Goal: Task Accomplishment & Management: Use online tool/utility

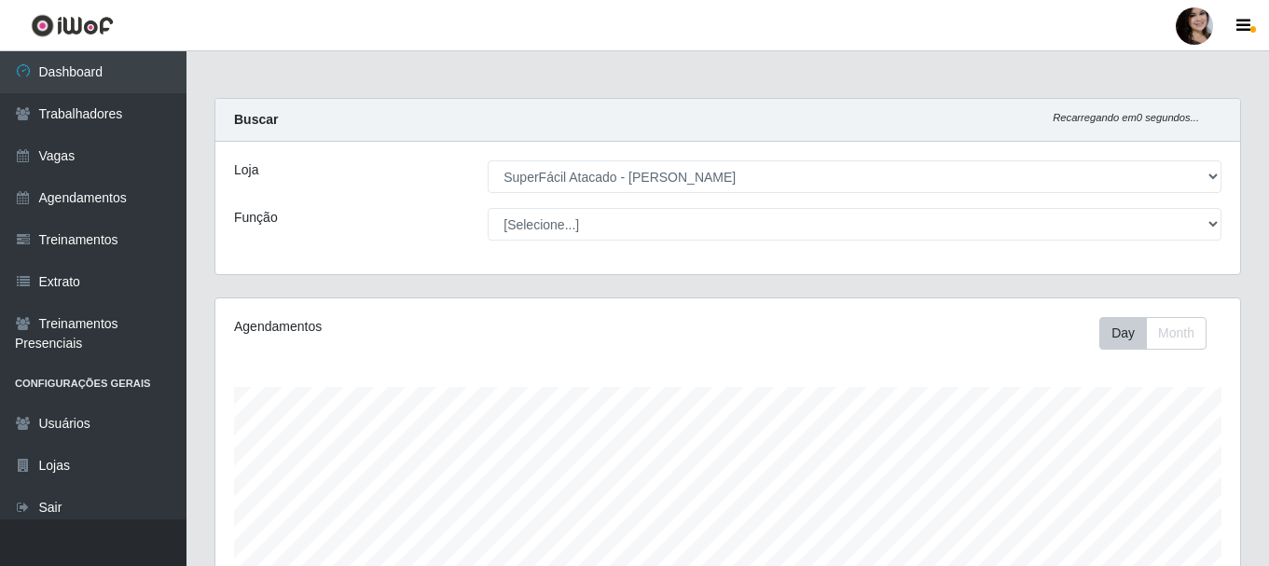
select select "399"
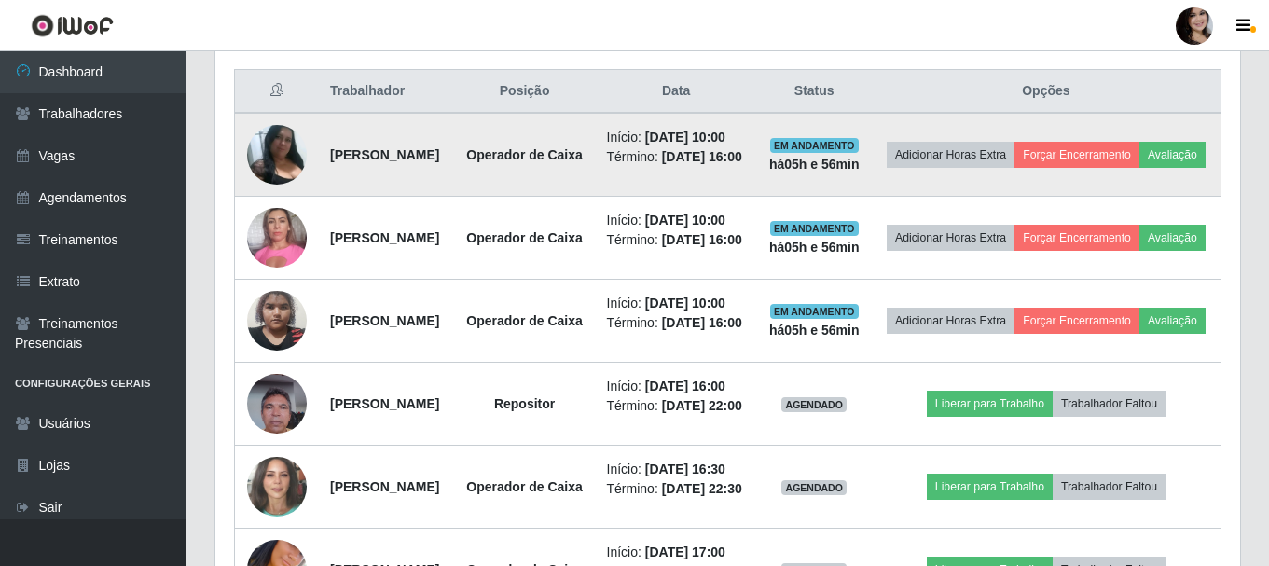
scroll to position [736, 0]
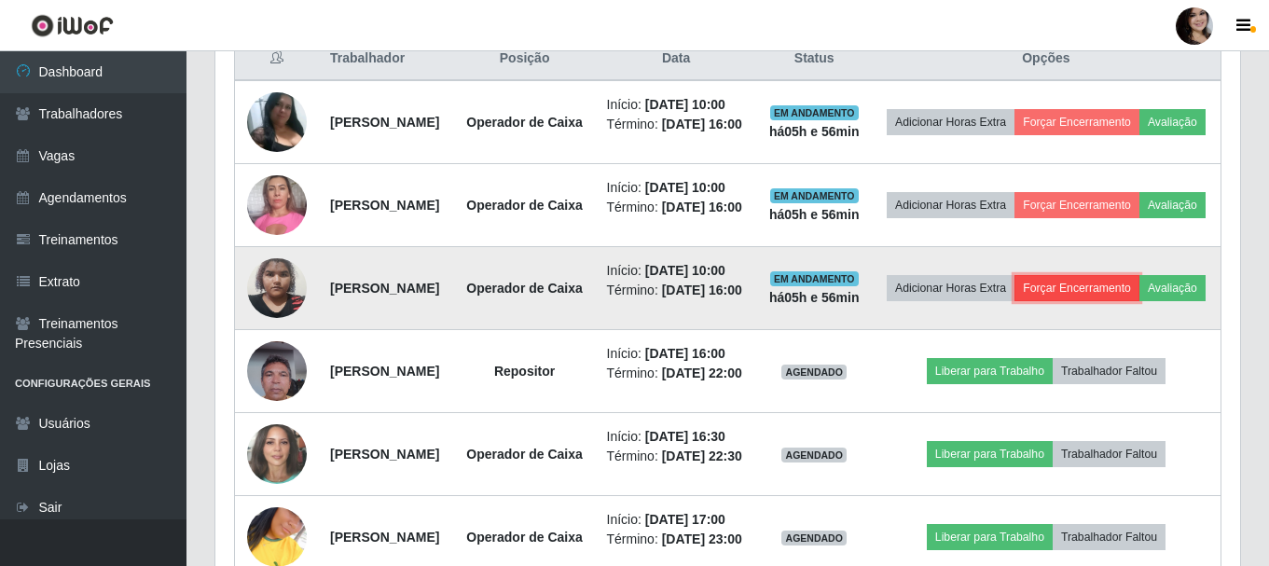
click at [1126, 301] on button "Forçar Encerramento" at bounding box center [1076, 288] width 125 height 26
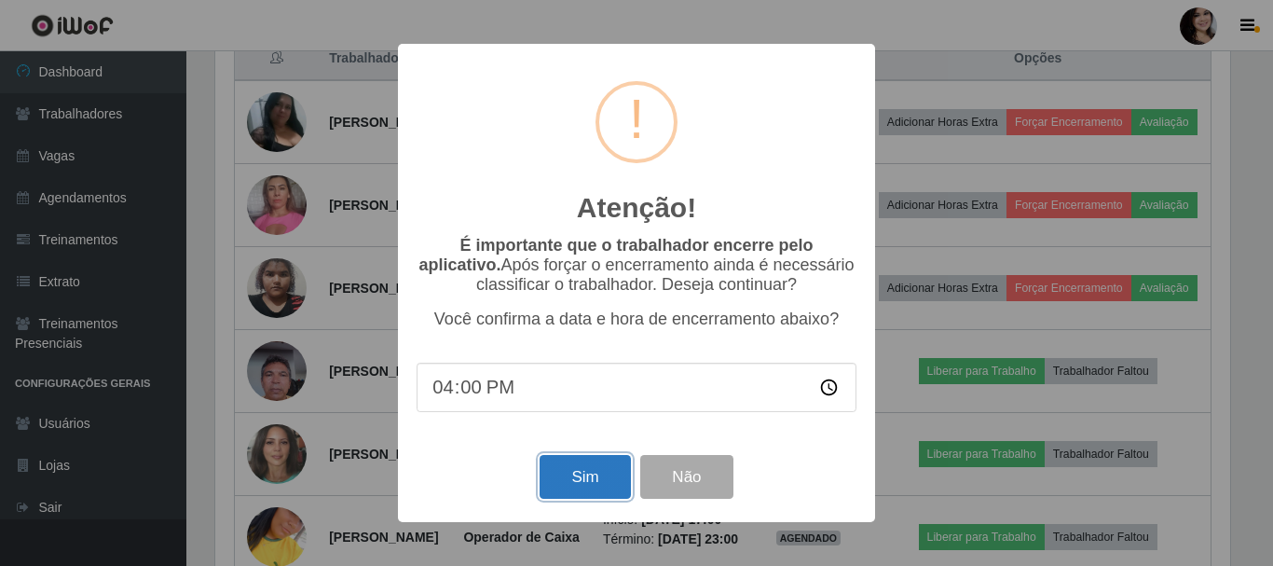
click at [590, 483] on button "Sim" at bounding box center [585, 477] width 90 height 44
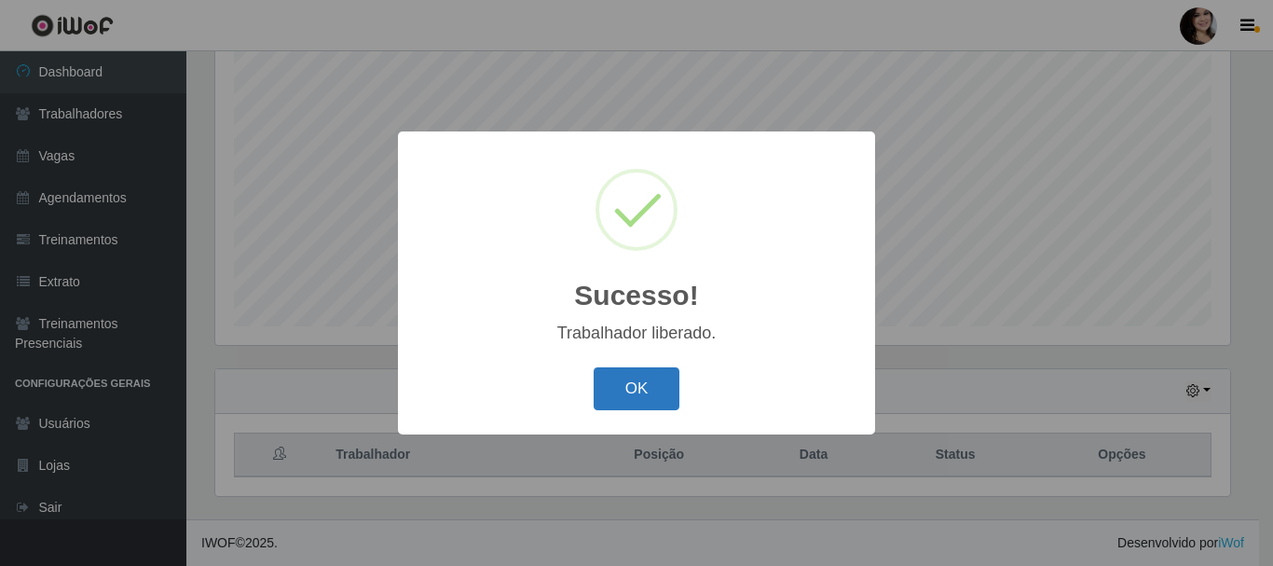
click at [657, 392] on button "OK" at bounding box center [637, 389] width 87 height 44
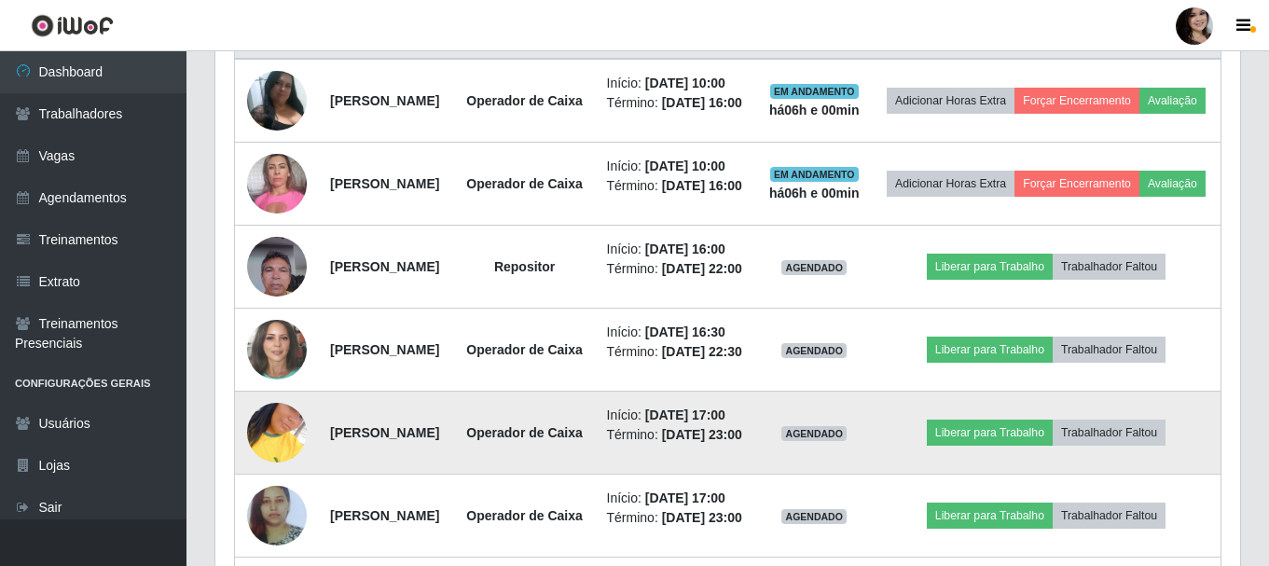
scroll to position [713, 0]
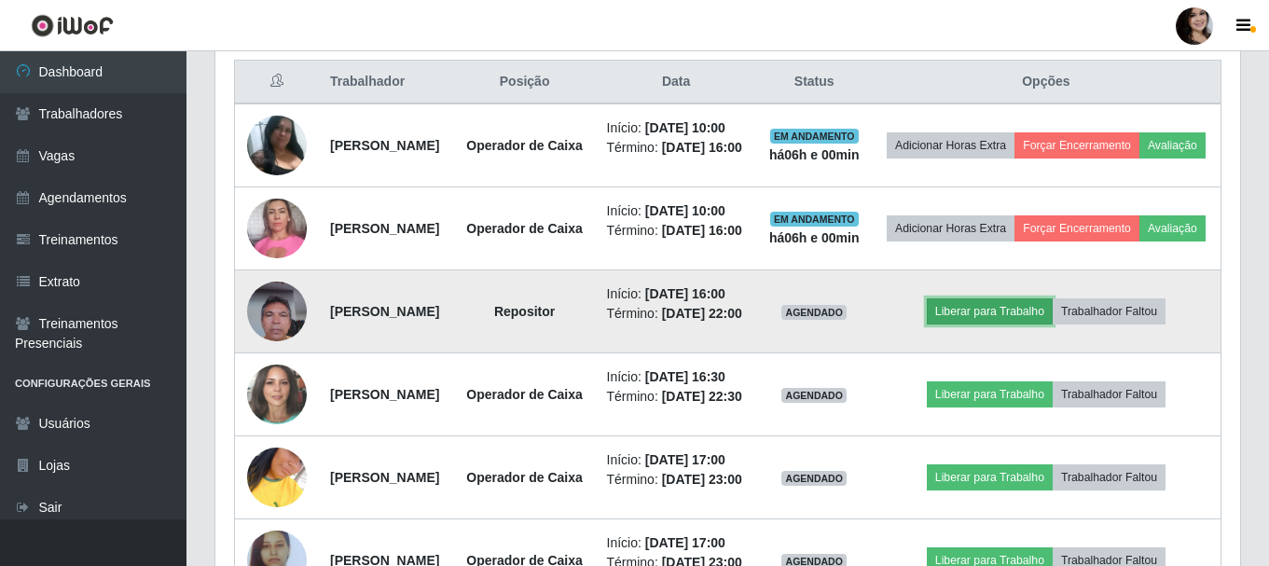
click at [995, 324] on button "Liberar para Trabalho" at bounding box center [989, 311] width 126 height 26
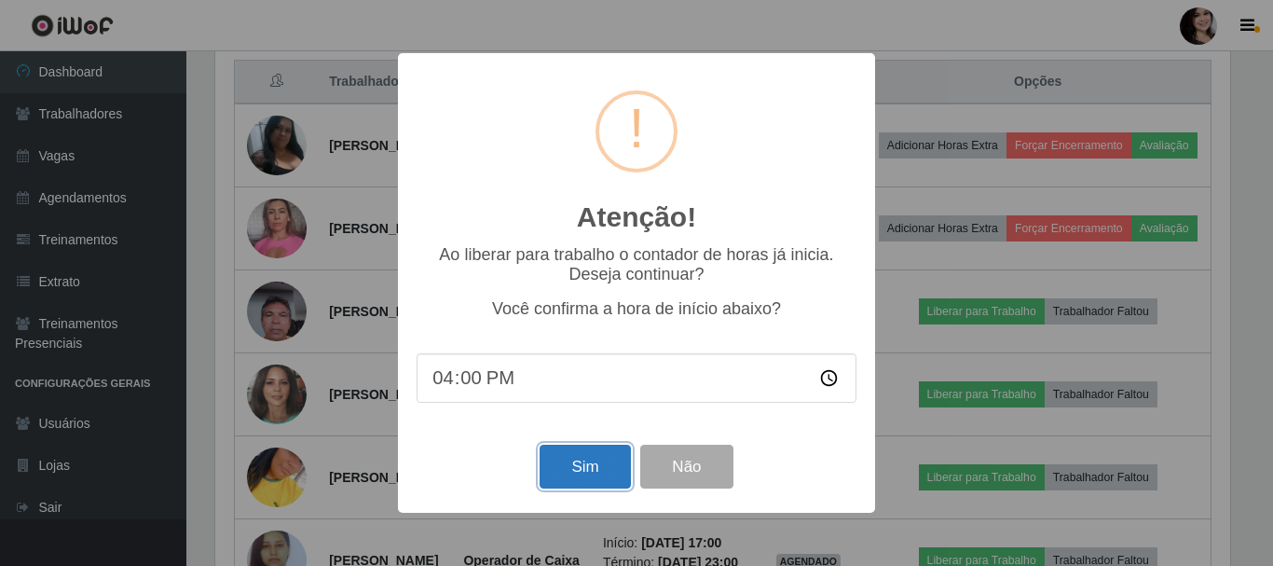
click at [568, 472] on button "Sim" at bounding box center [585, 467] width 90 height 44
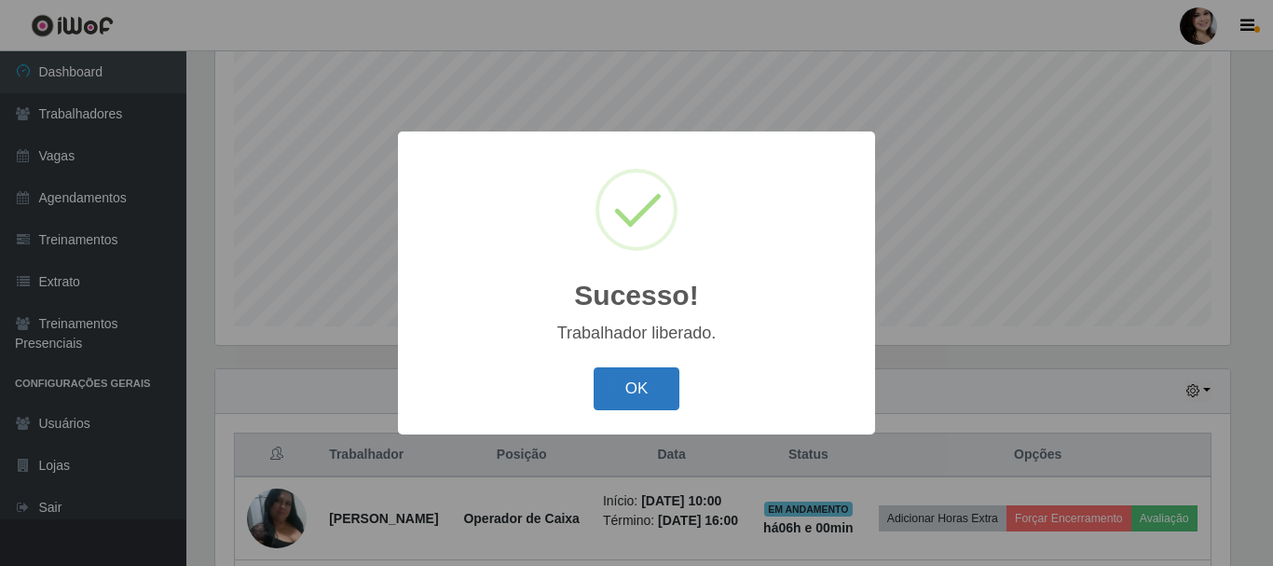
click at [629, 402] on button "OK" at bounding box center [637, 389] width 87 height 44
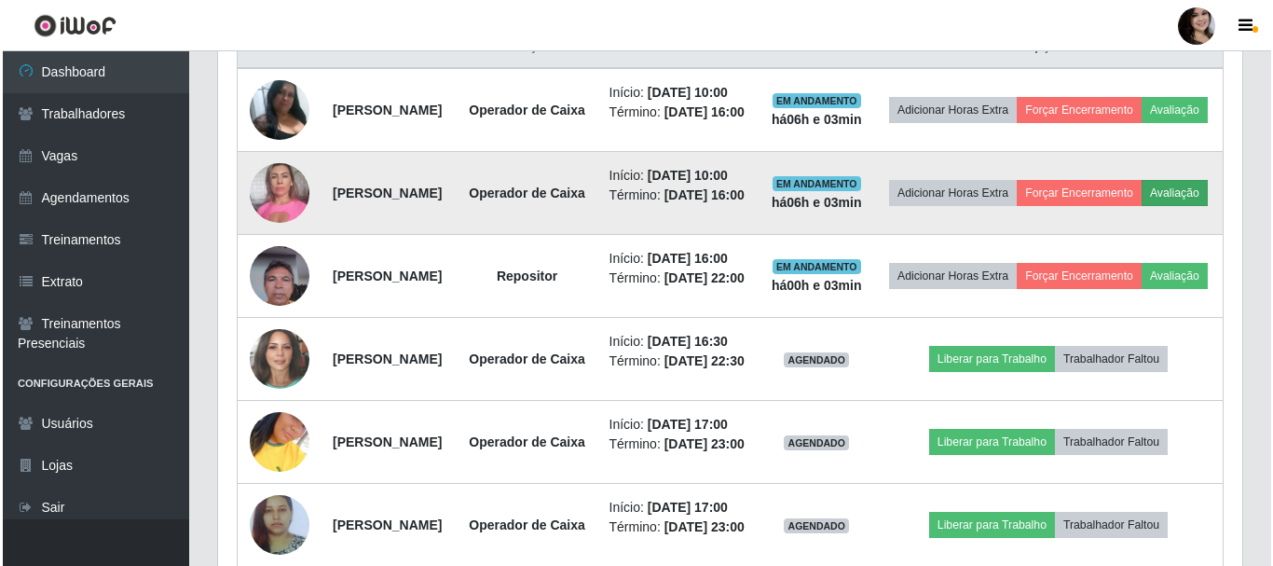
scroll to position [713, 0]
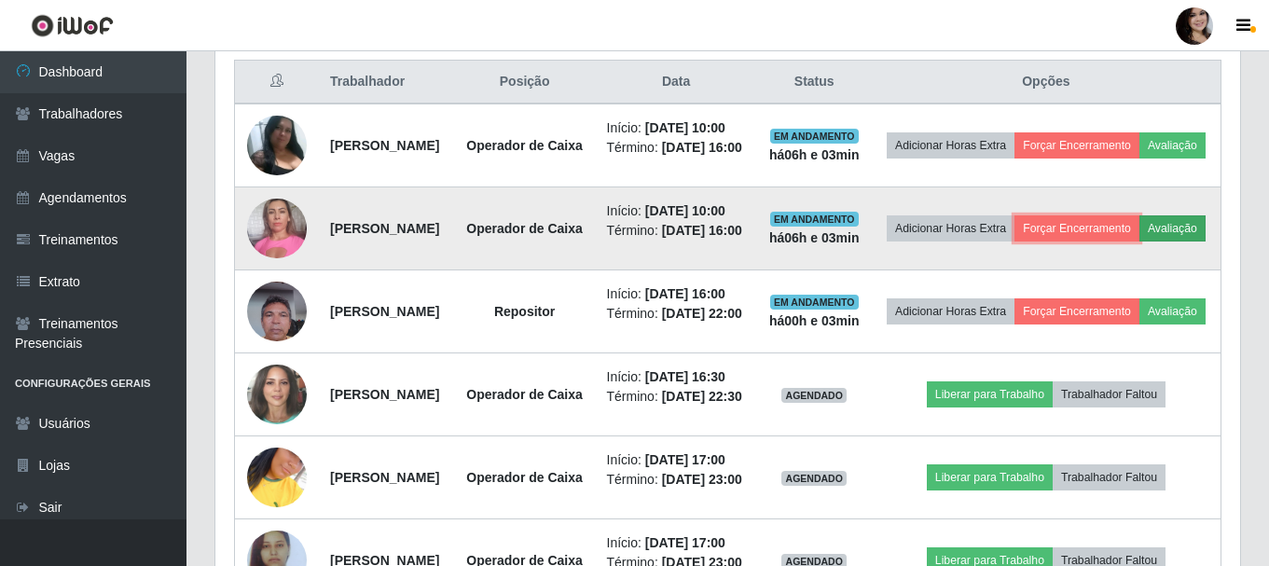
click at [1102, 241] on button "Forçar Encerramento" at bounding box center [1076, 228] width 125 height 26
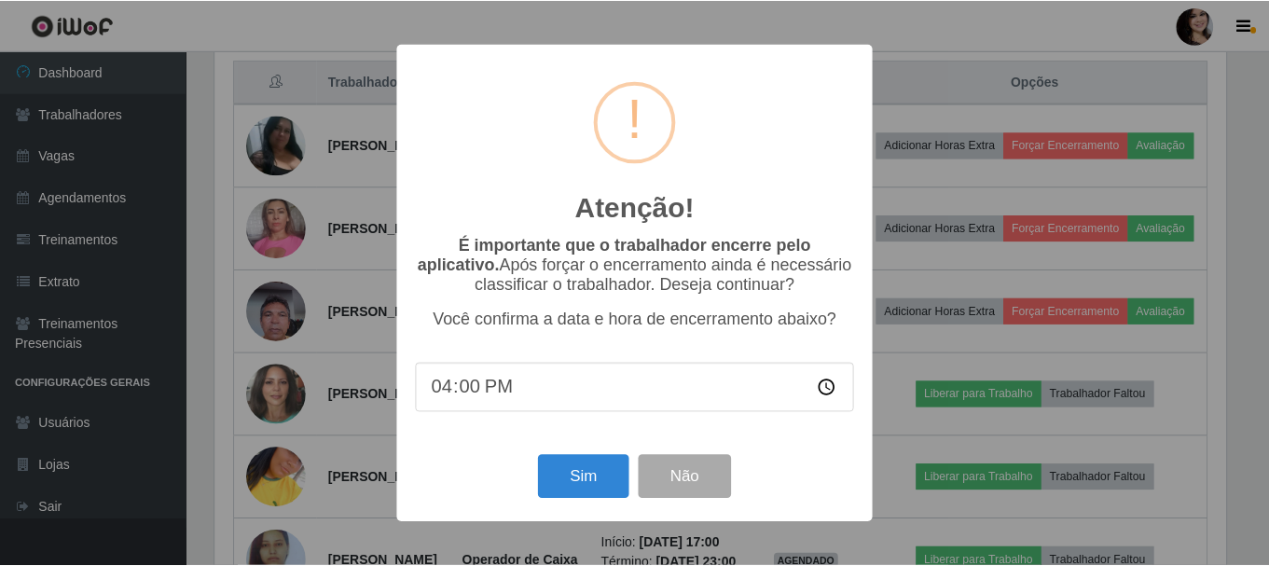
scroll to position [387, 1015]
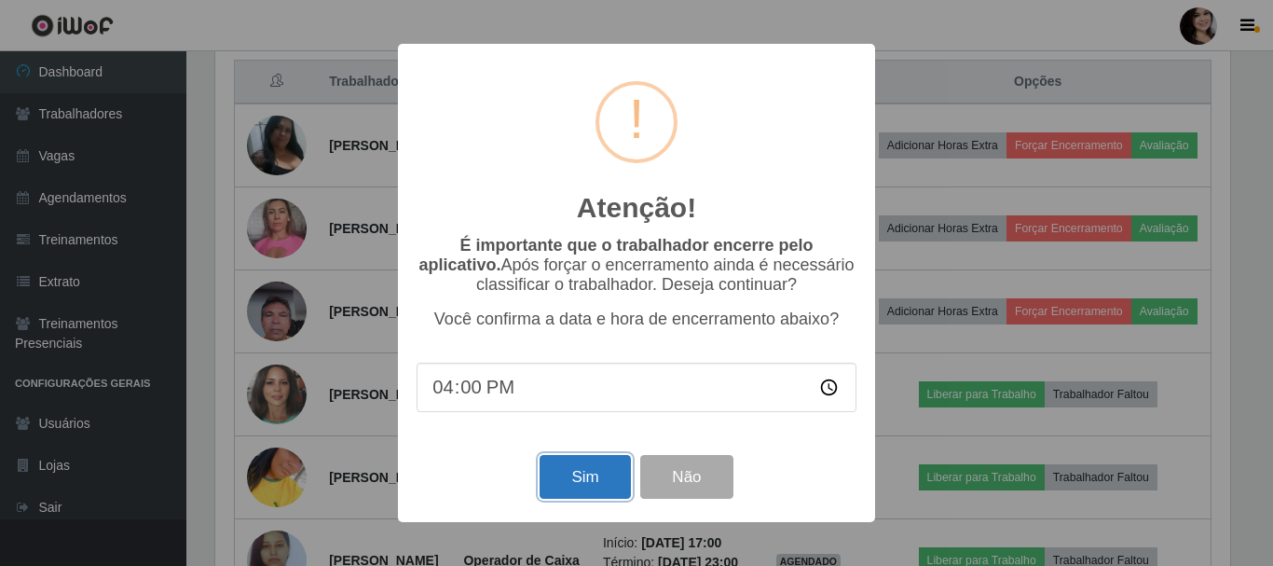
click at [593, 467] on button "Sim" at bounding box center [585, 477] width 90 height 44
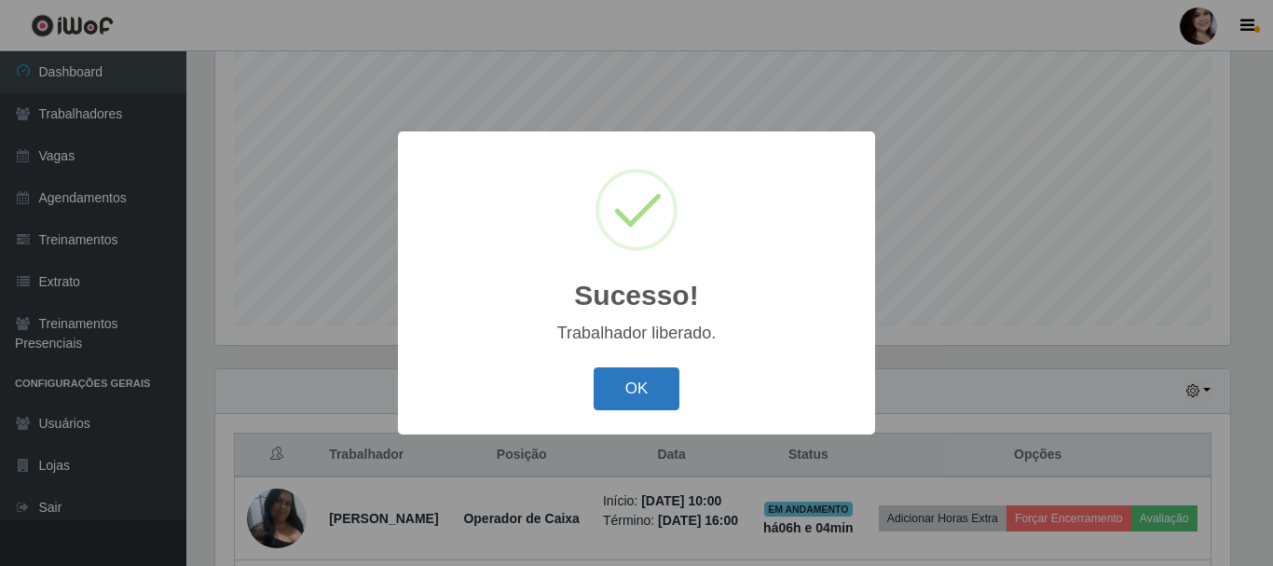
click at [658, 378] on button "OK" at bounding box center [637, 389] width 87 height 44
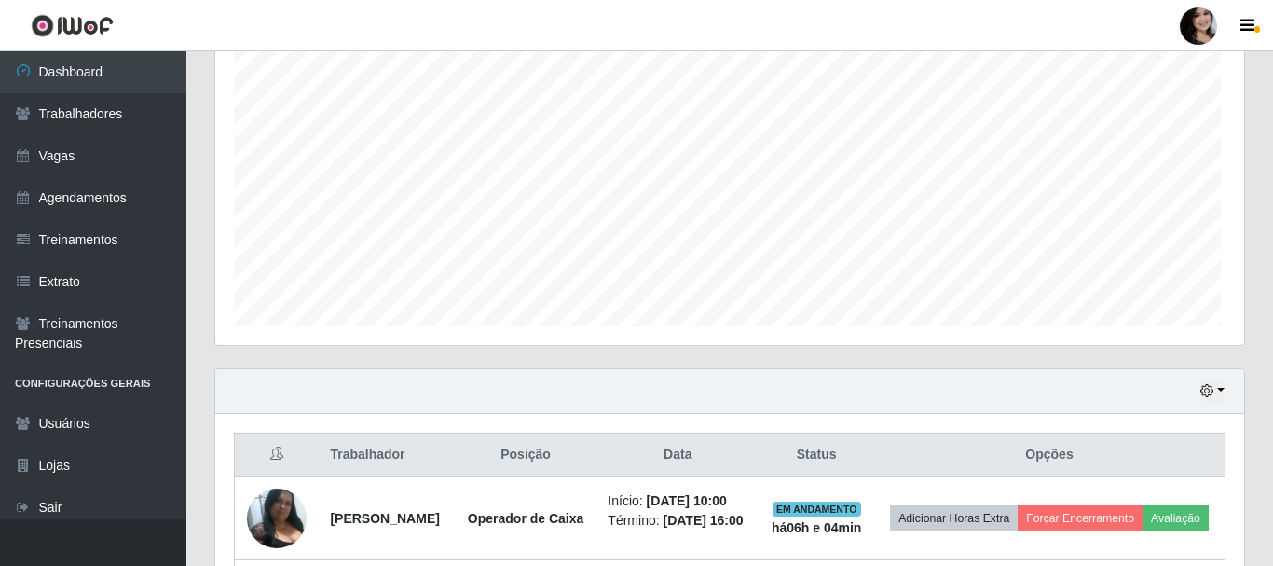
scroll to position [387, 1024]
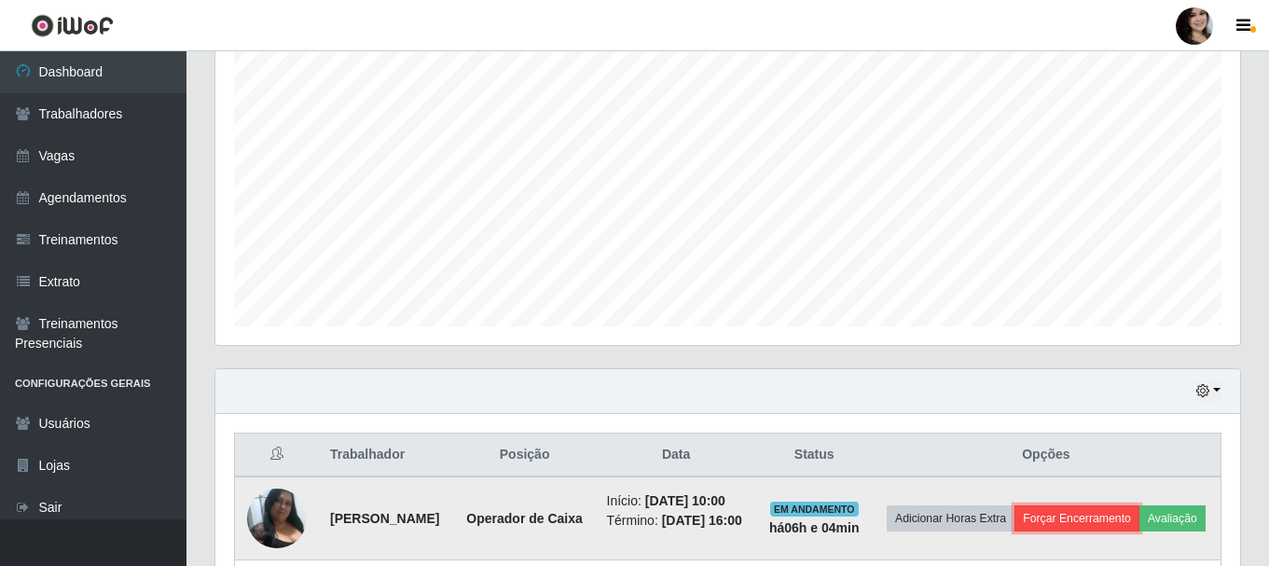
click at [1139, 517] on button "Forçar Encerramento" at bounding box center [1076, 518] width 125 height 26
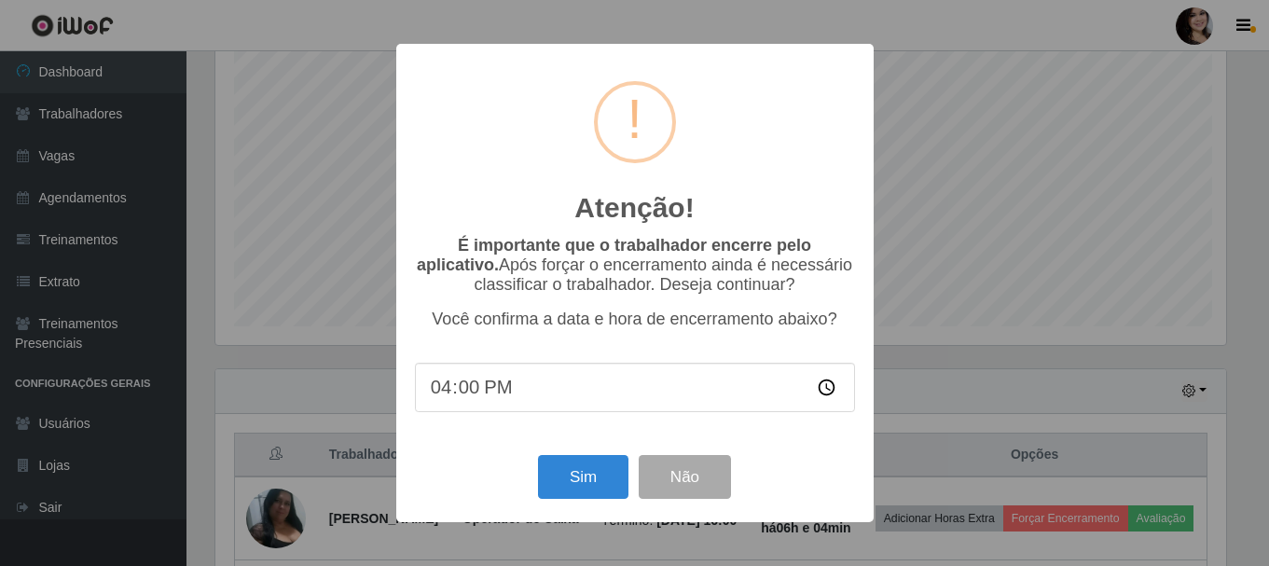
scroll to position [387, 1015]
click at [597, 482] on button "Sim" at bounding box center [585, 477] width 90 height 44
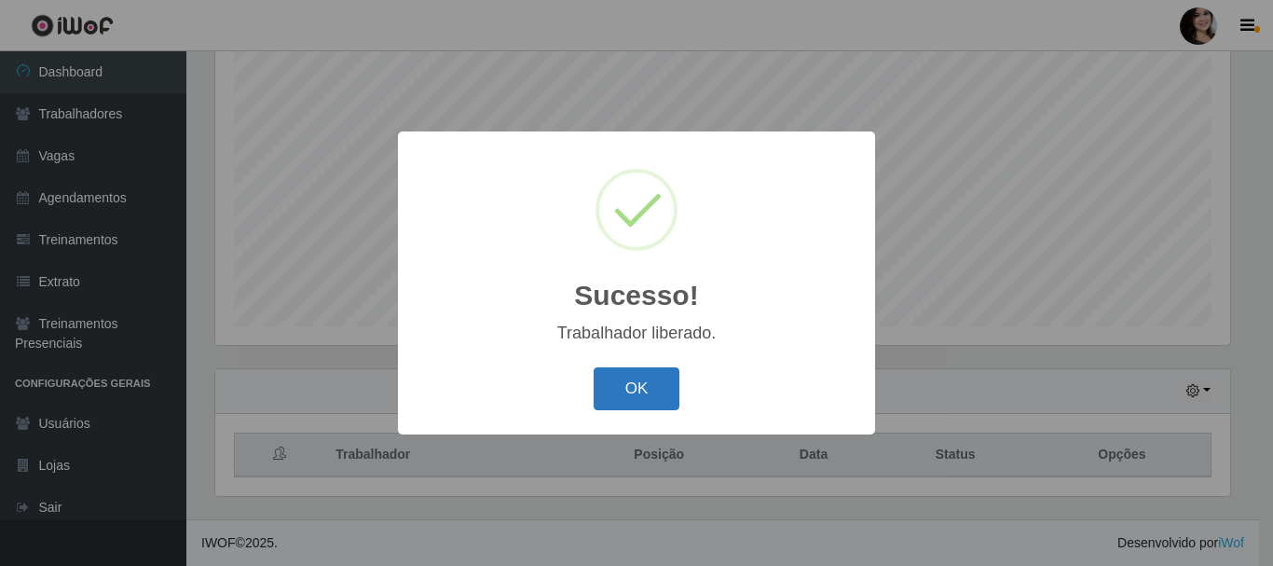
click at [618, 387] on button "OK" at bounding box center [637, 389] width 87 height 44
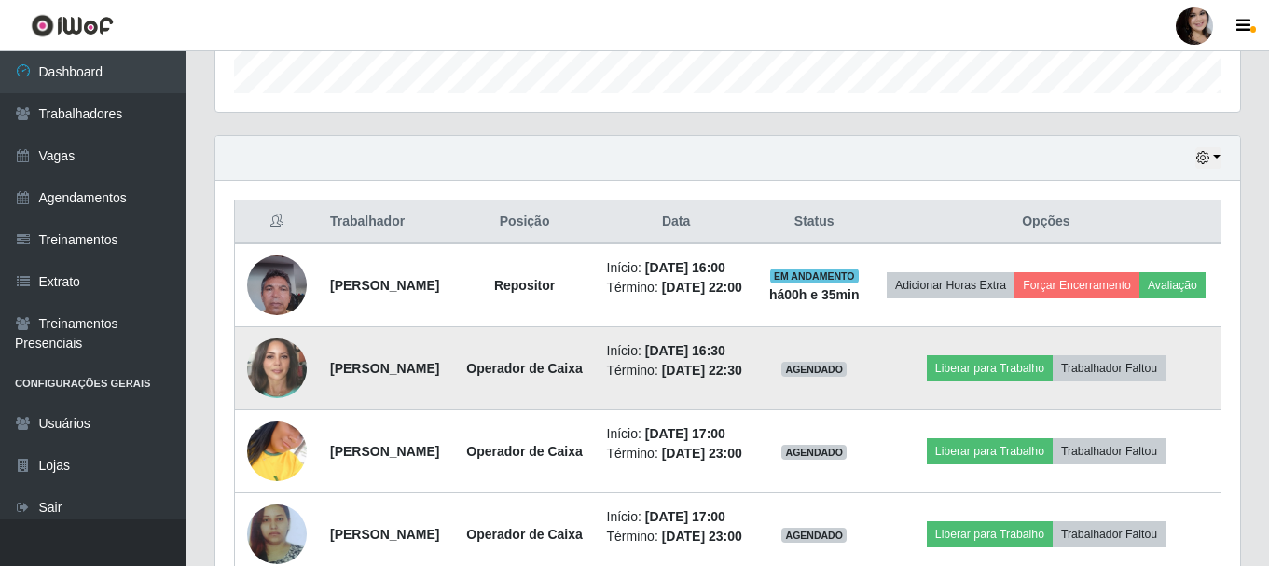
scroll to position [666, 0]
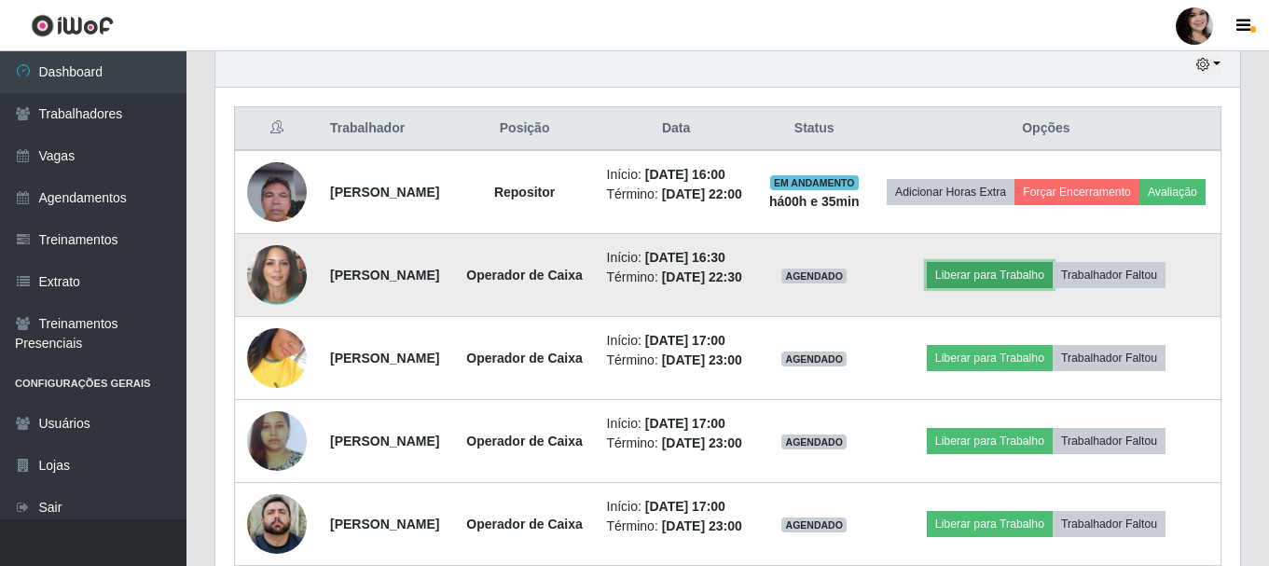
click at [989, 288] on button "Liberar para Trabalho" at bounding box center [989, 275] width 126 height 26
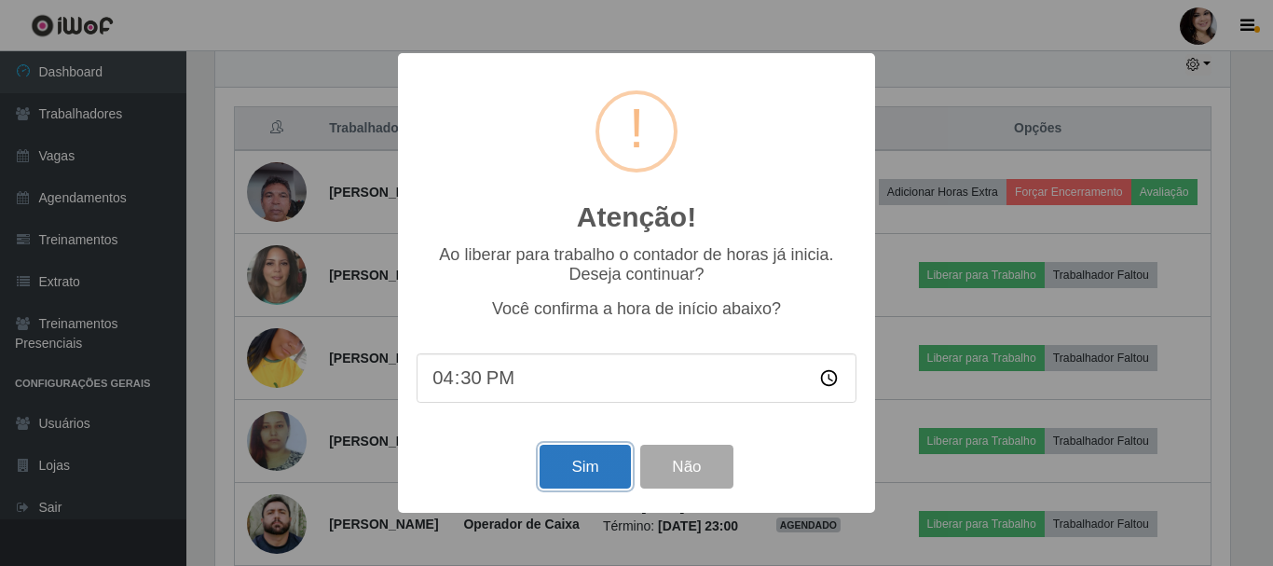
click at [556, 476] on button "Sim" at bounding box center [585, 467] width 90 height 44
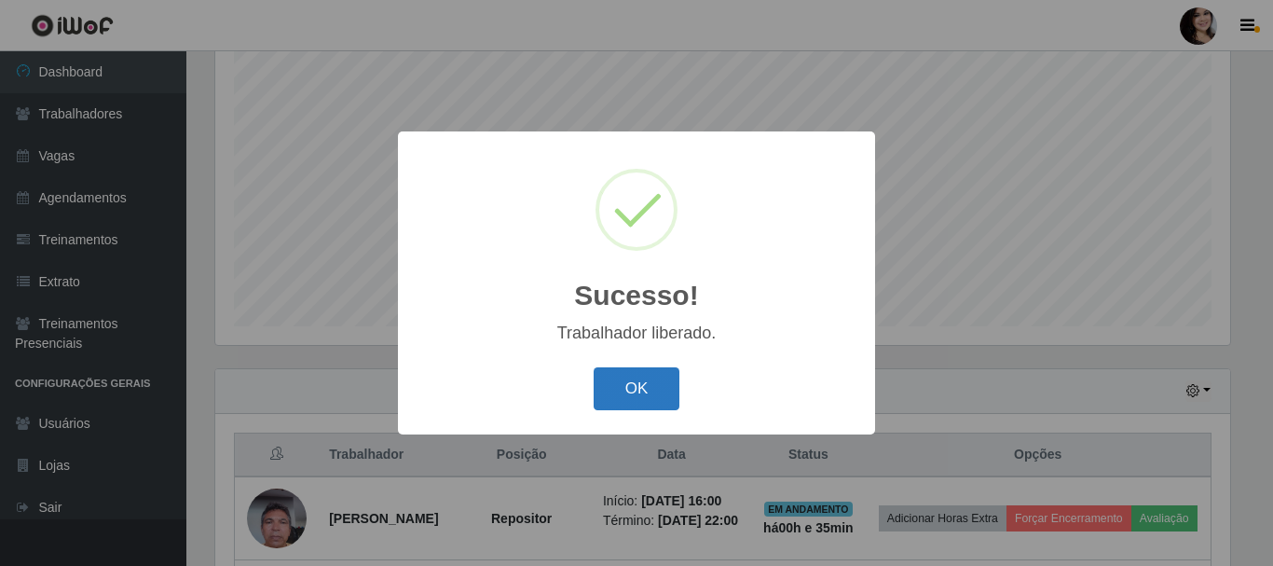
click at [632, 400] on button "OK" at bounding box center [637, 389] width 87 height 44
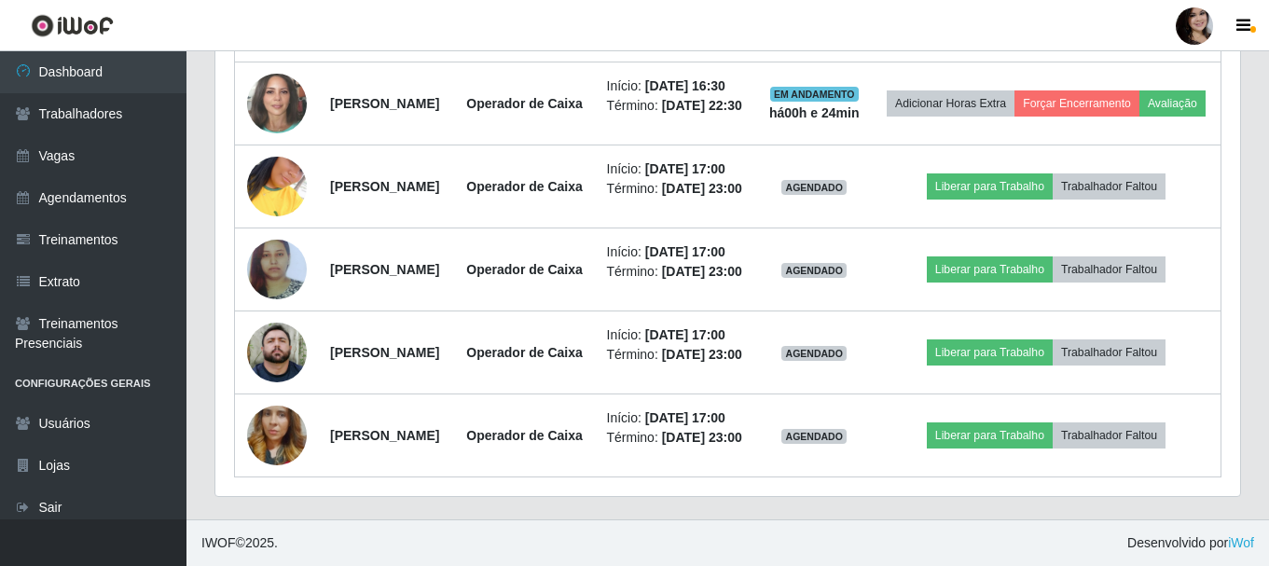
scroll to position [1039, 0]
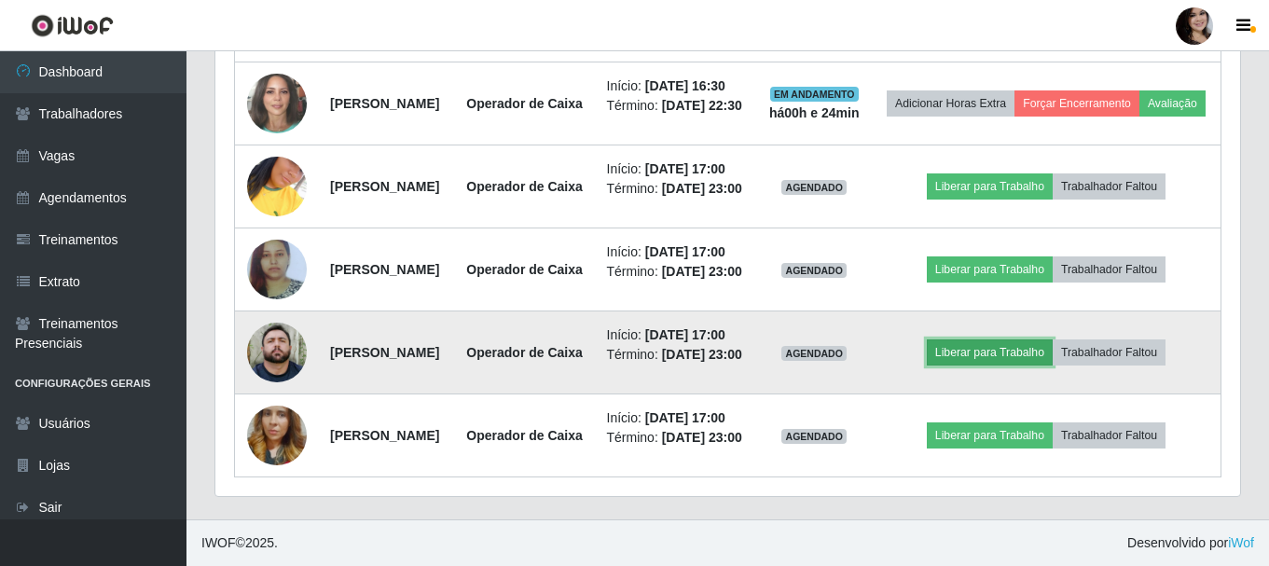
click at [1004, 339] on button "Liberar para Trabalho" at bounding box center [989, 352] width 126 height 26
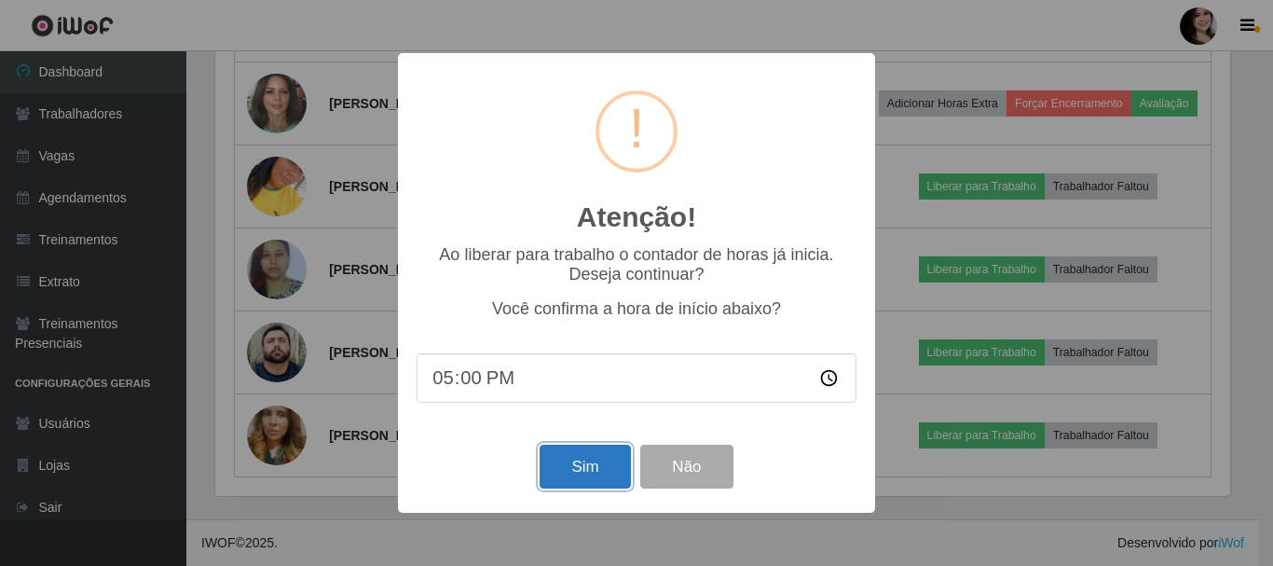
click at [607, 461] on button "Sim" at bounding box center [585, 467] width 90 height 44
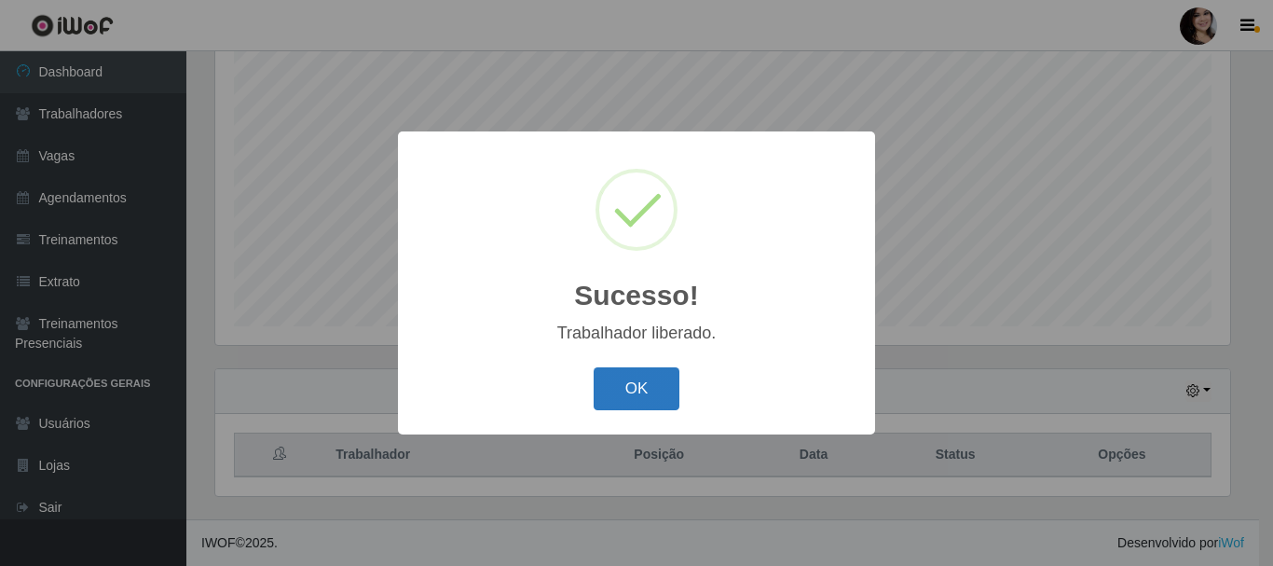
click at [648, 402] on button "OK" at bounding box center [637, 389] width 87 height 44
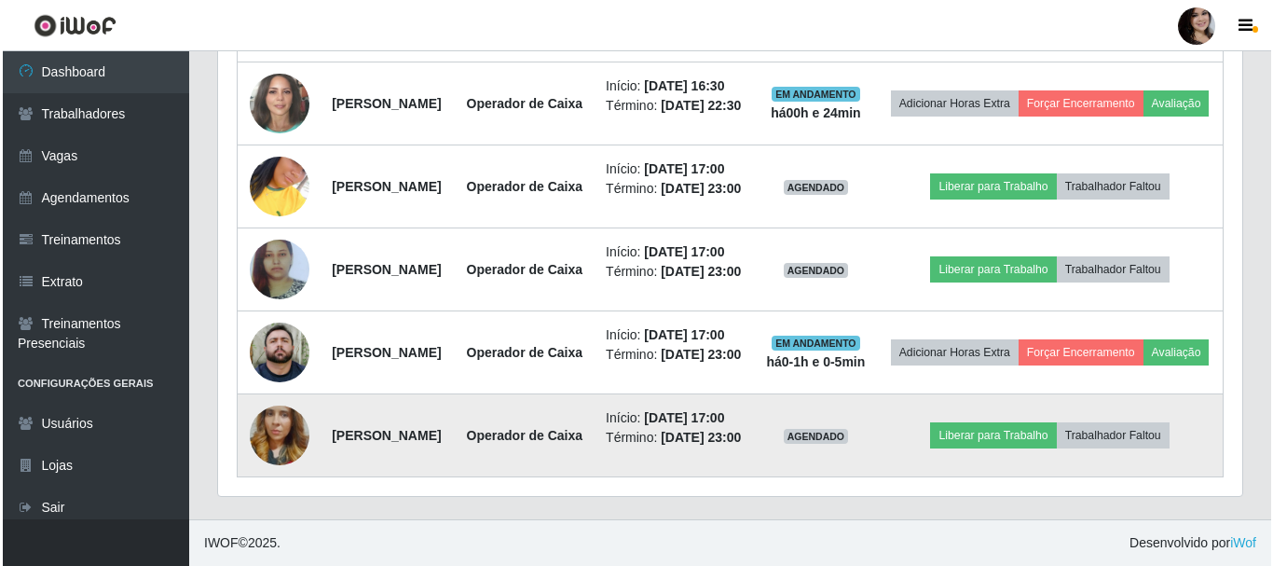
scroll to position [993, 0]
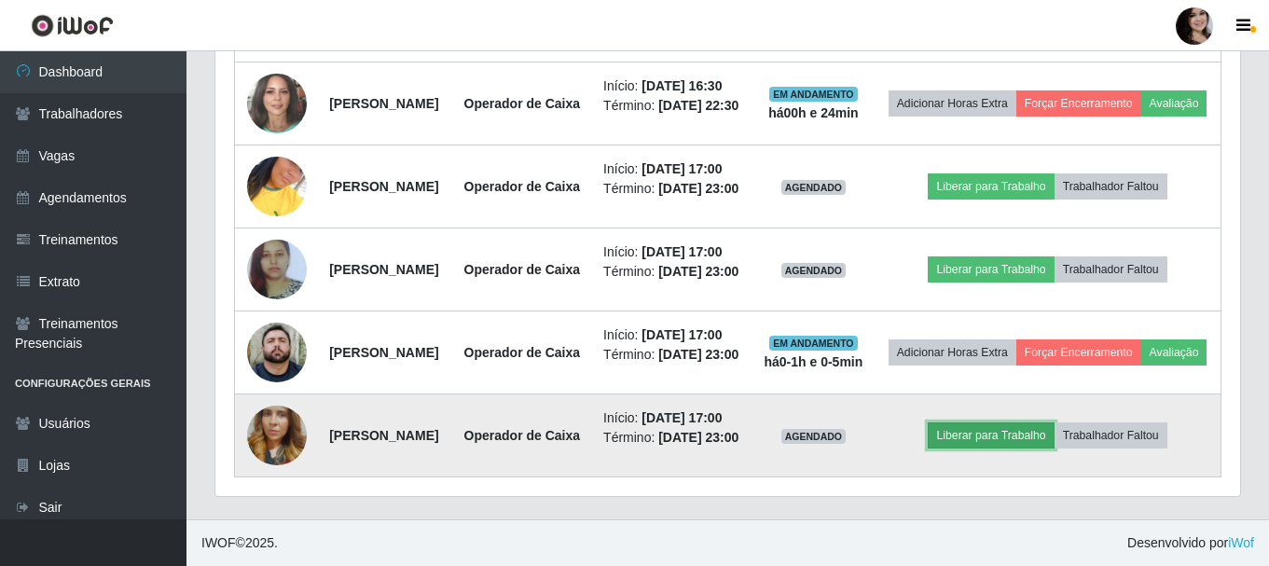
click at [989, 448] on button "Liberar para Trabalho" at bounding box center [990, 435] width 126 height 26
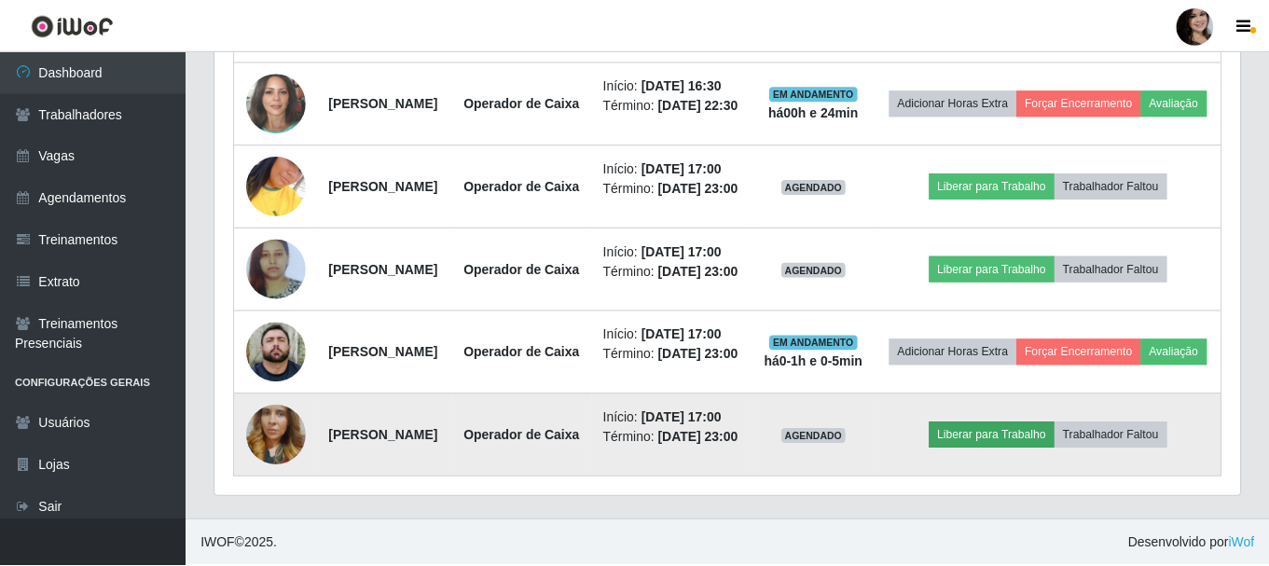
scroll to position [387, 1015]
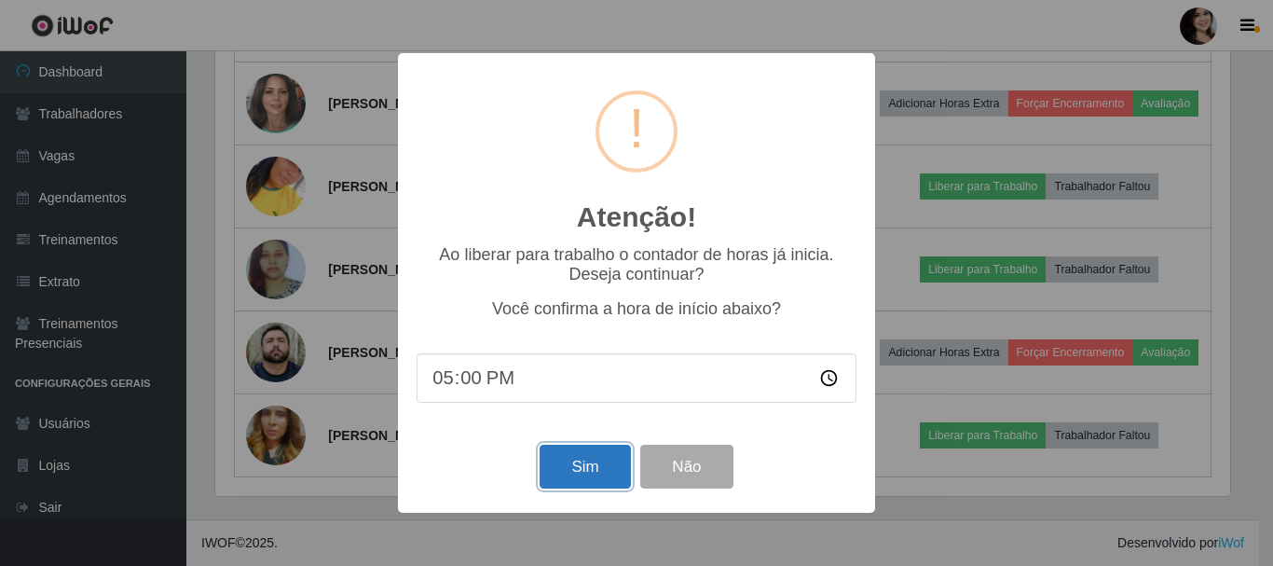
click at [605, 468] on button "Sim" at bounding box center [585, 467] width 90 height 44
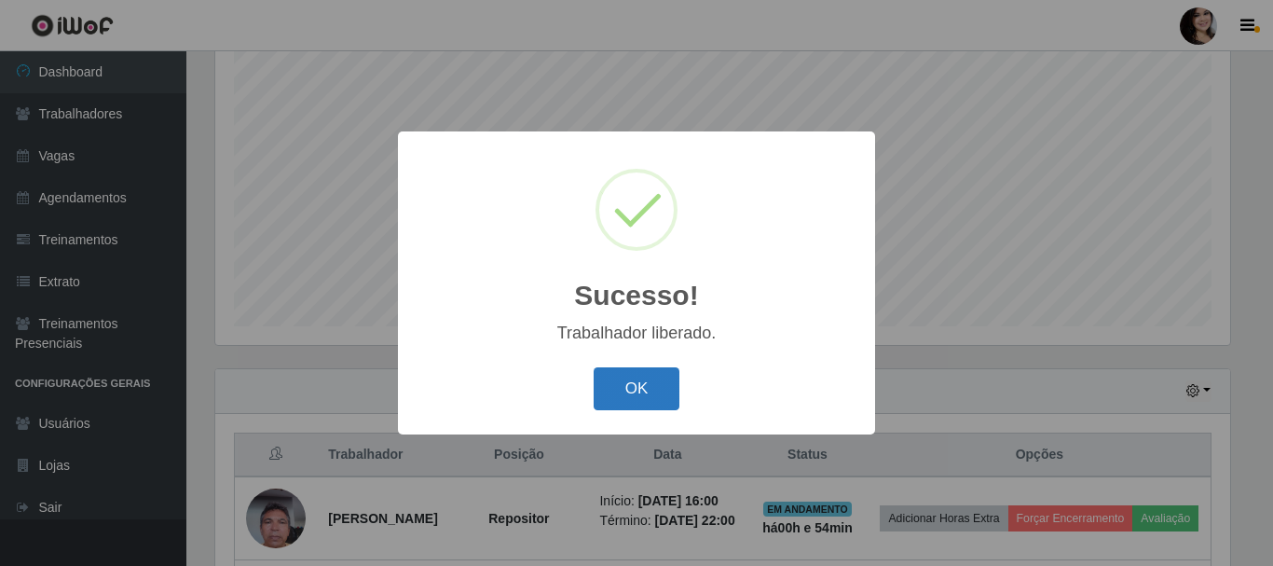
click at [611, 410] on button "OK" at bounding box center [637, 389] width 87 height 44
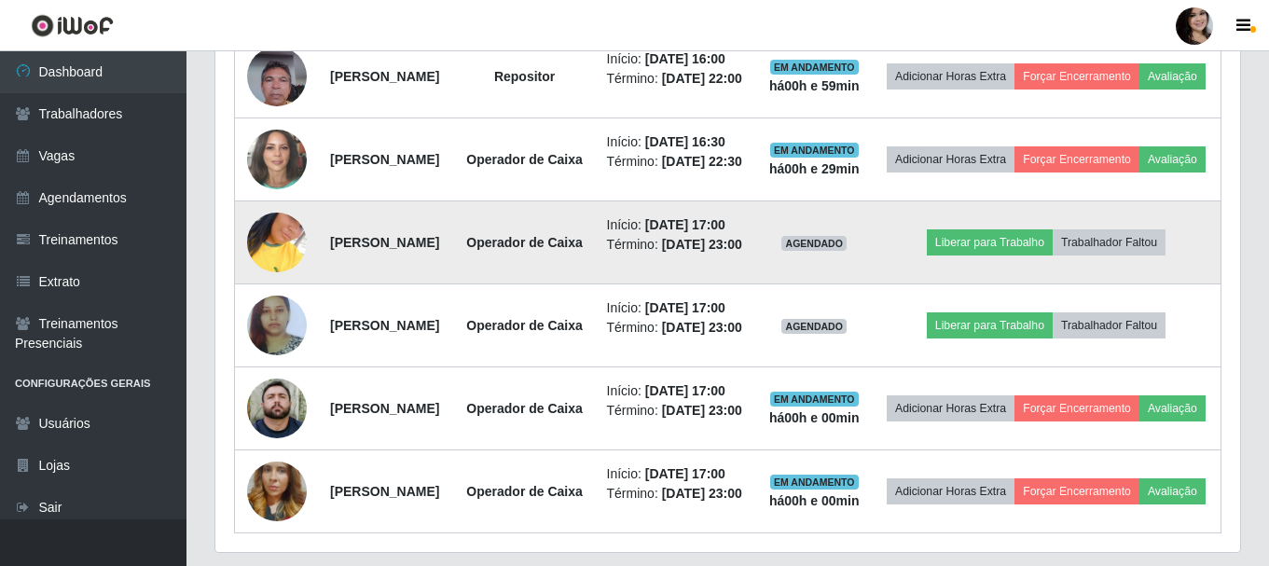
scroll to position [899, 0]
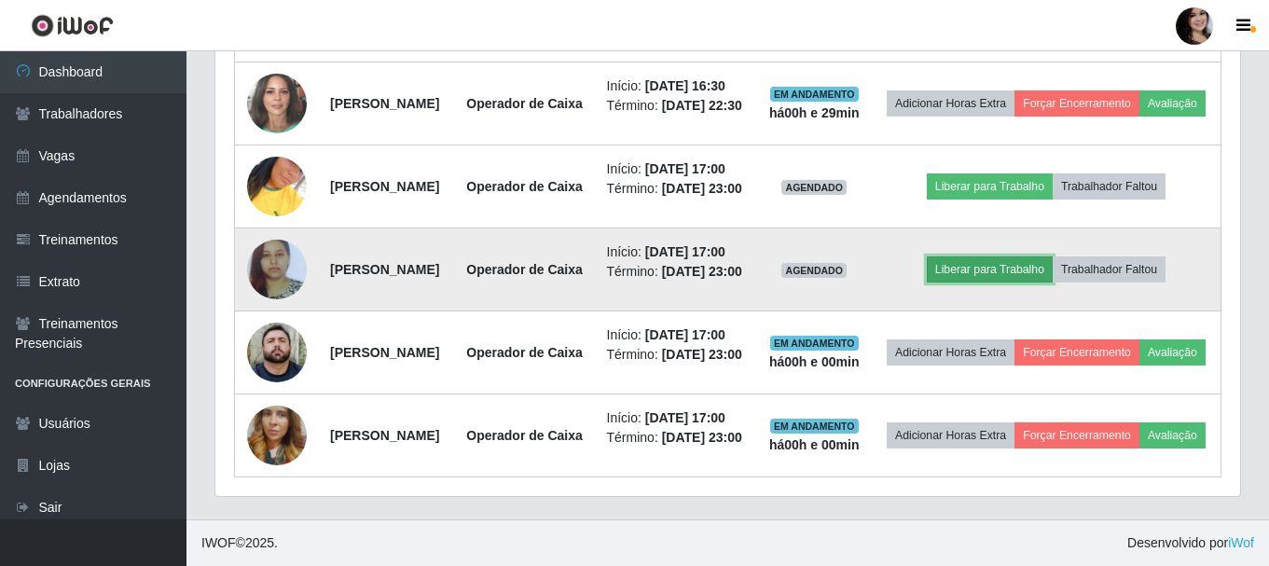
click at [992, 282] on button "Liberar para Trabalho" at bounding box center [989, 269] width 126 height 26
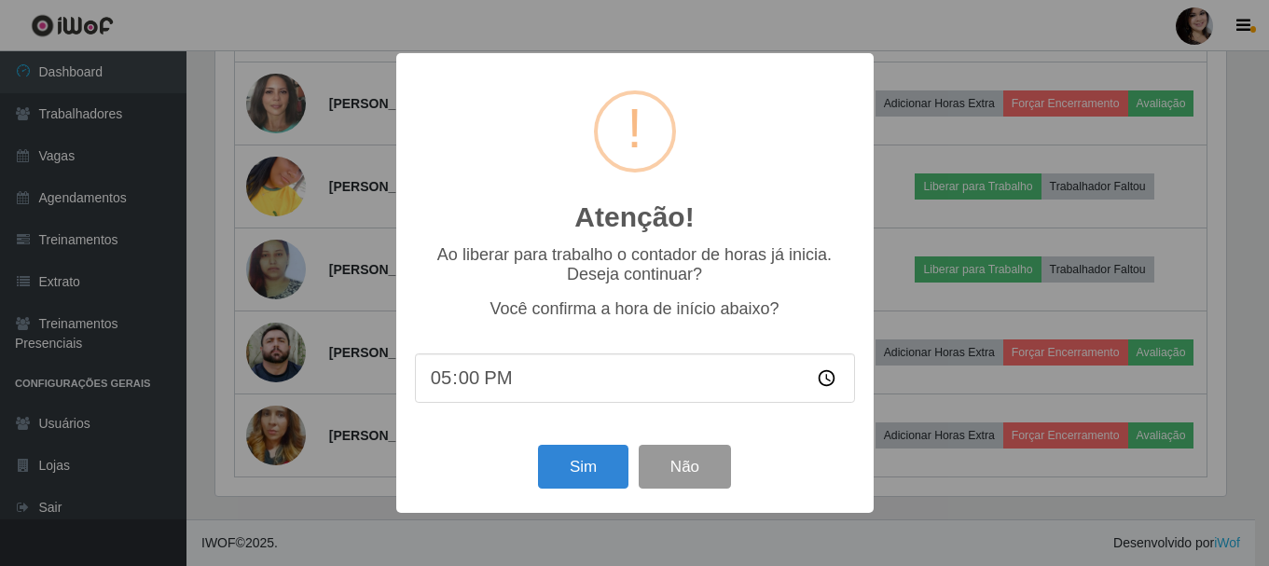
scroll to position [387, 1015]
click at [568, 468] on button "Sim" at bounding box center [585, 467] width 90 height 44
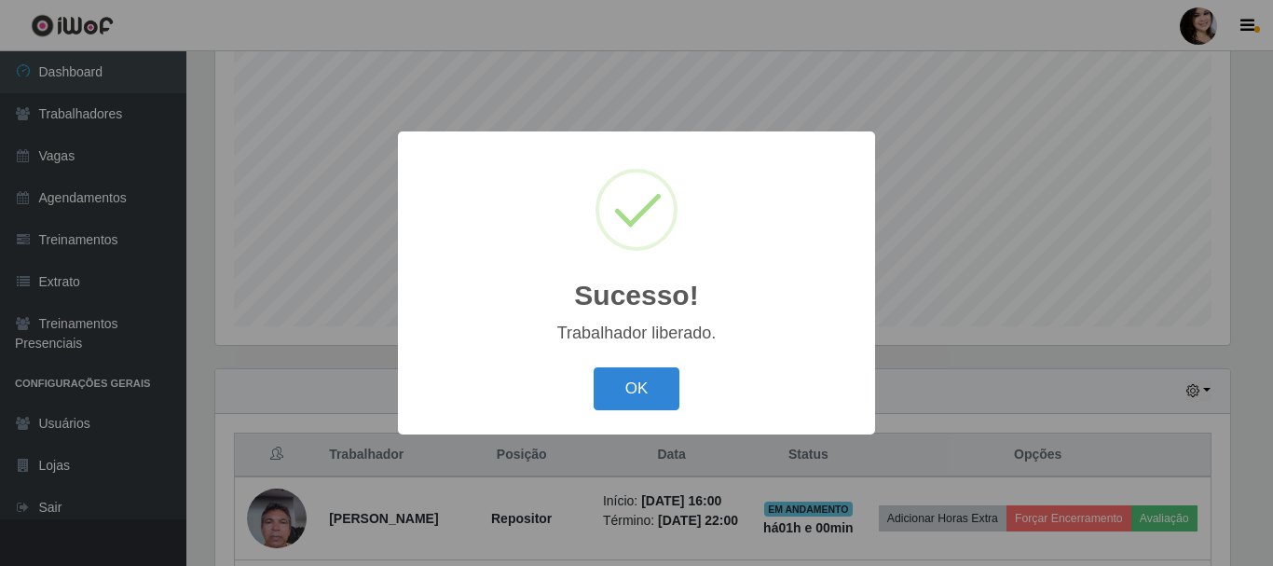
drag, startPoint x: 654, startPoint y: 389, endPoint x: 817, endPoint y: 383, distance: 163.2
click at [653, 389] on button "OK" at bounding box center [637, 389] width 87 height 44
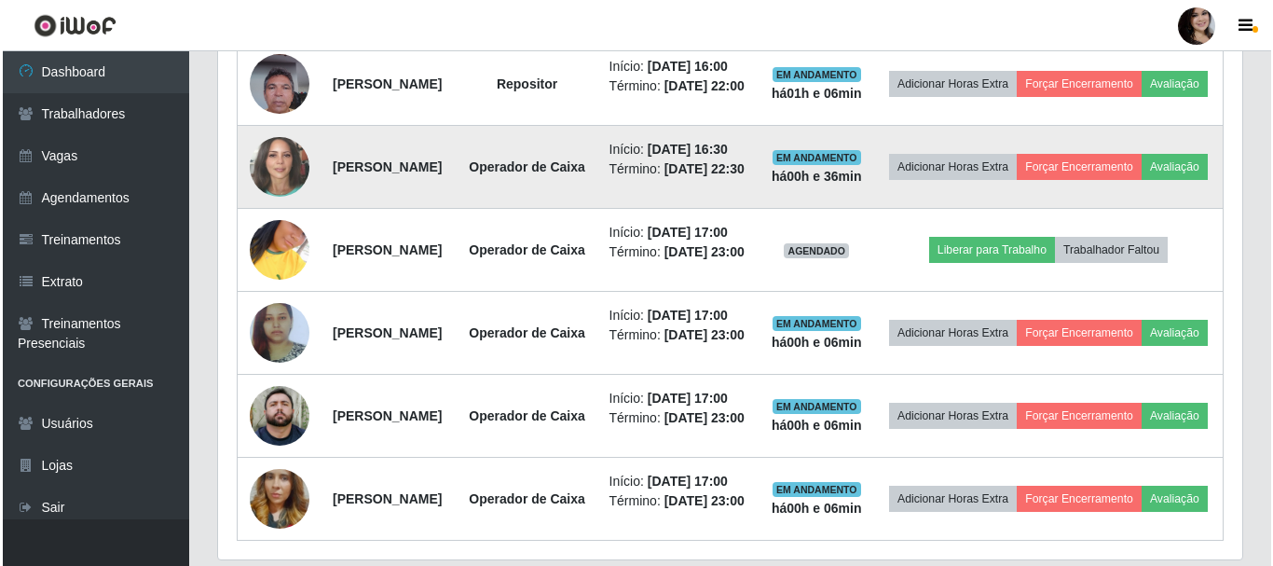
scroll to position [806, 0]
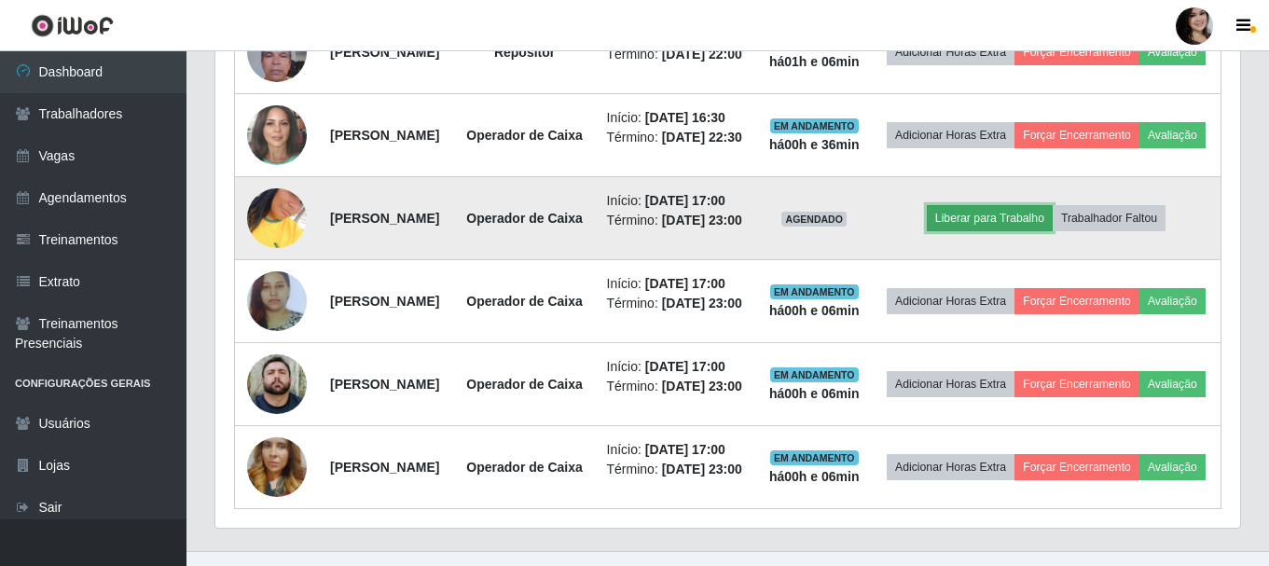
click at [1010, 231] on button "Liberar para Trabalho" at bounding box center [989, 218] width 126 height 26
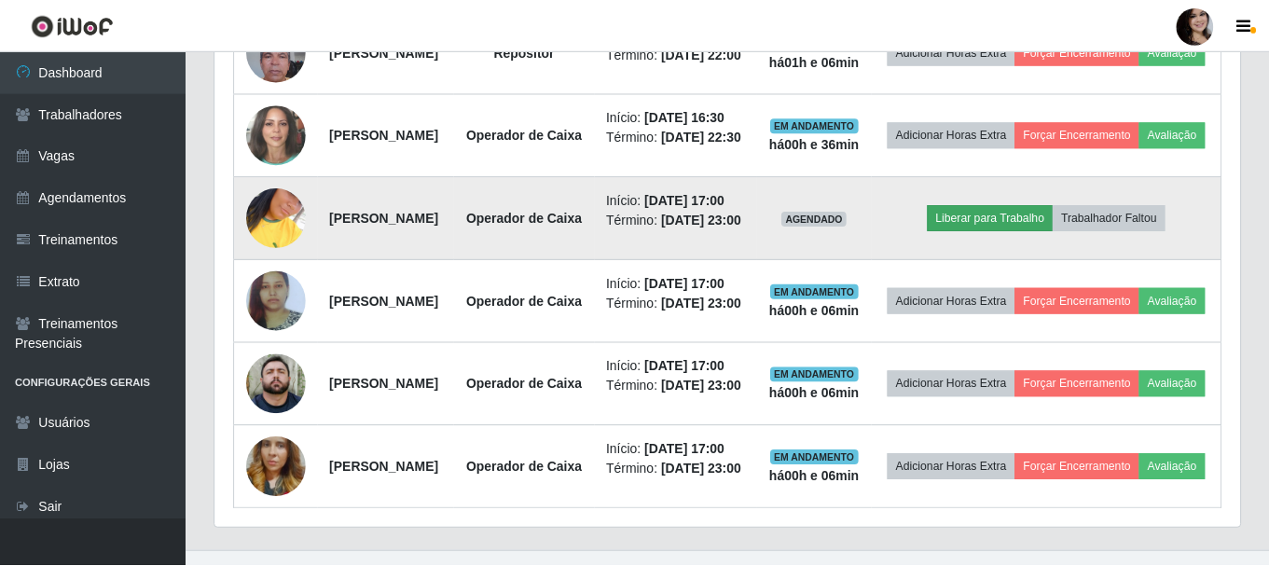
scroll to position [387, 1015]
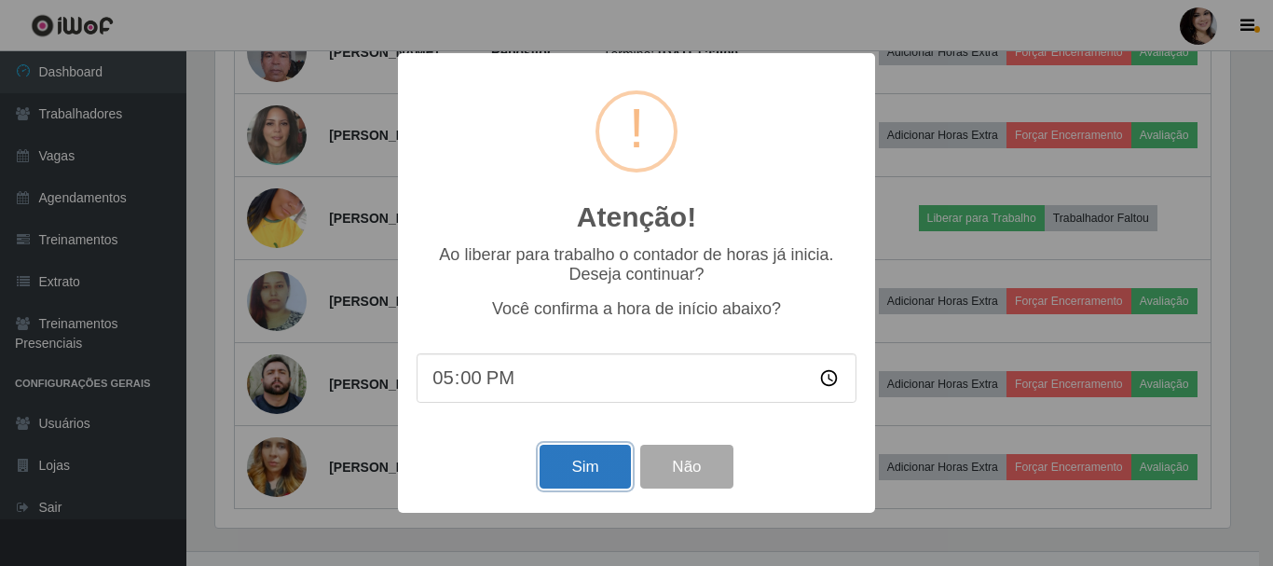
click at [568, 472] on button "Sim" at bounding box center [585, 467] width 90 height 44
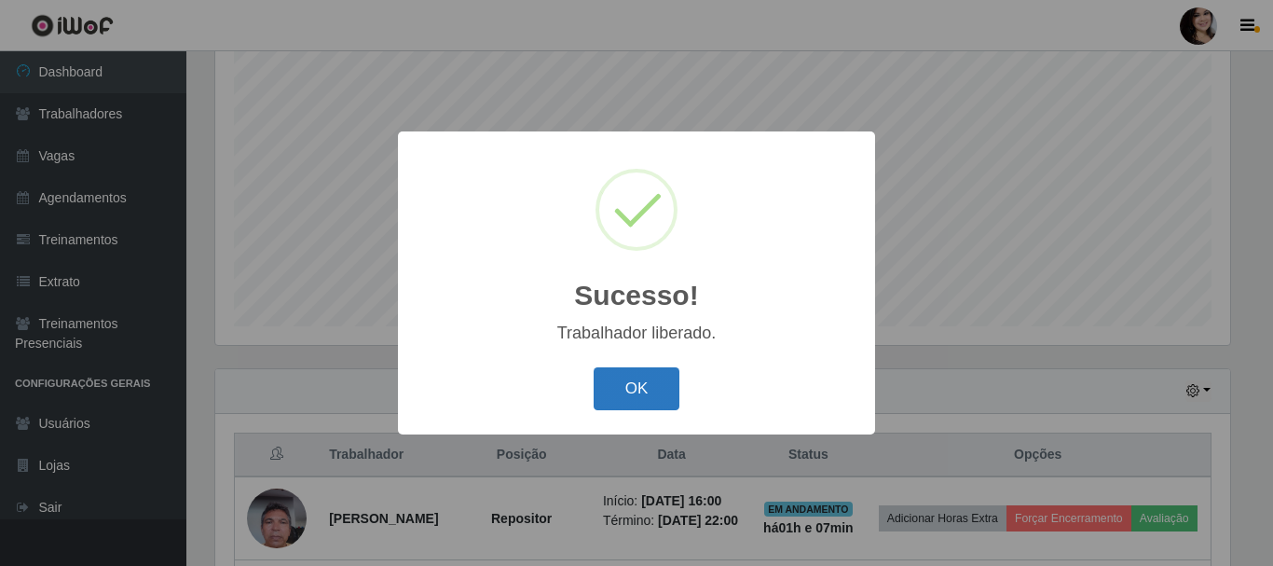
click at [637, 383] on button "OK" at bounding box center [637, 389] width 87 height 44
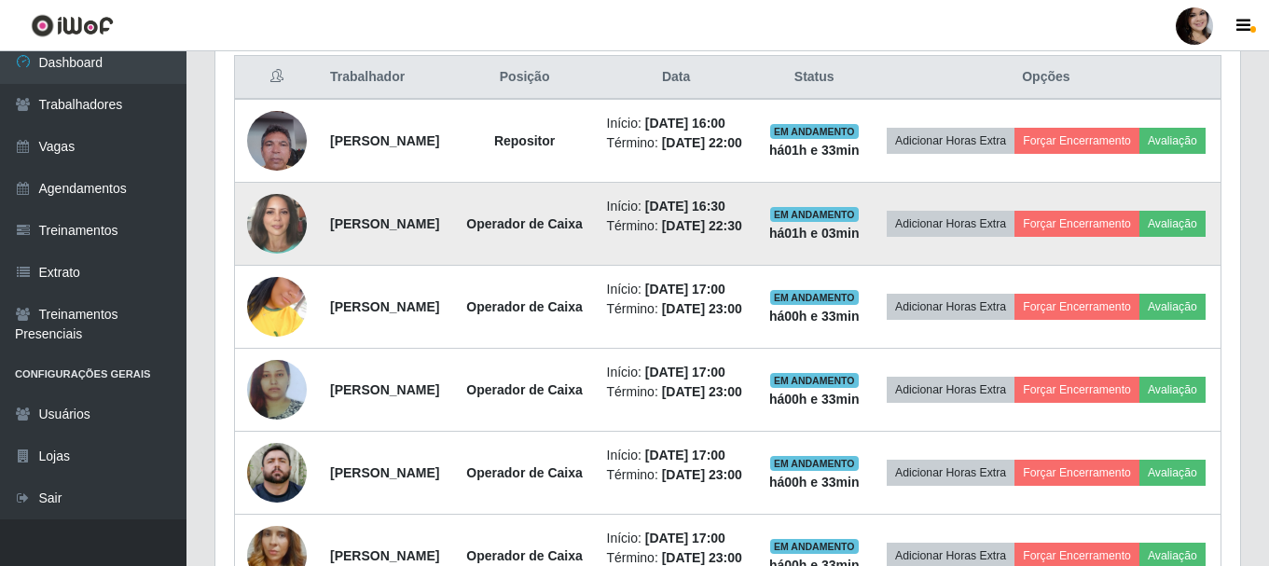
scroll to position [666, 0]
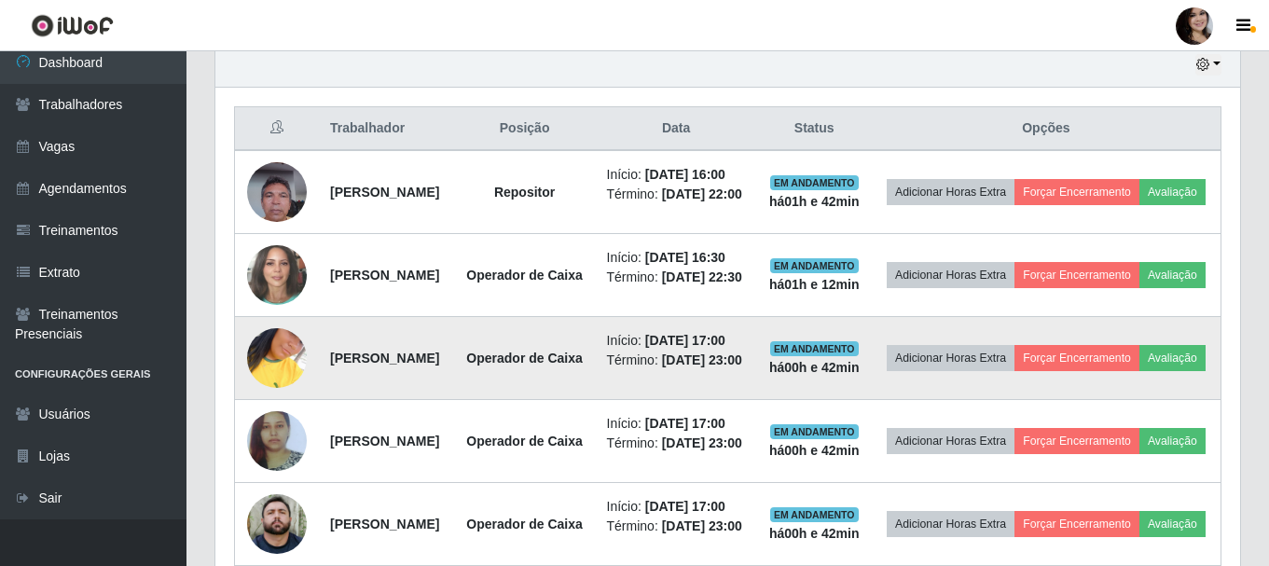
click at [294, 411] on img at bounding box center [277, 358] width 60 height 106
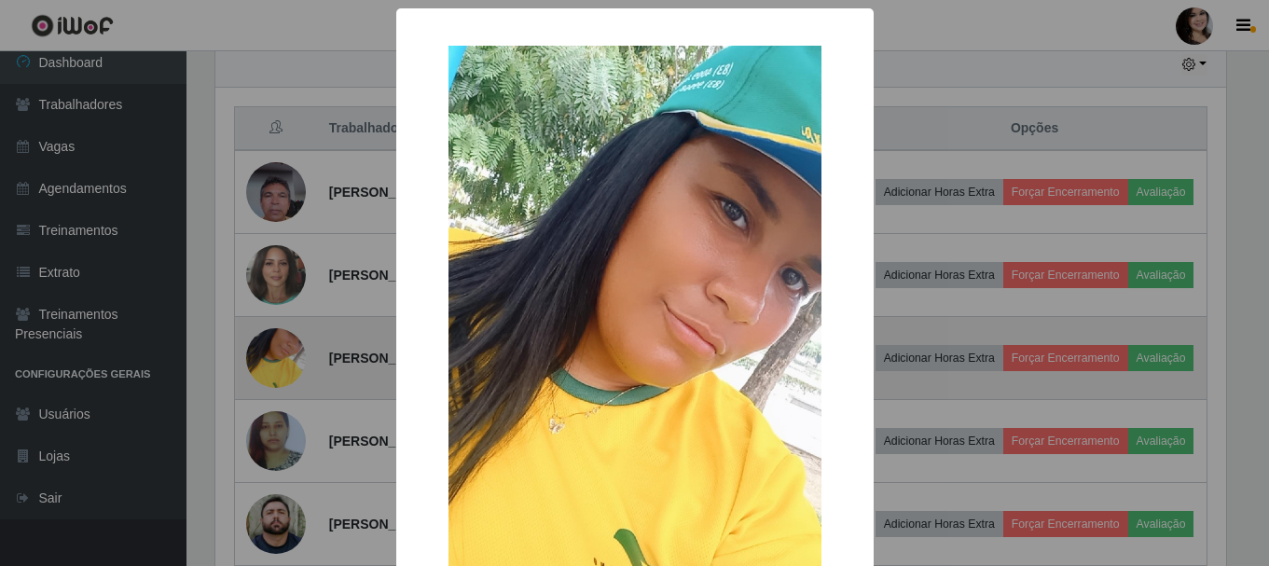
scroll to position [387, 1015]
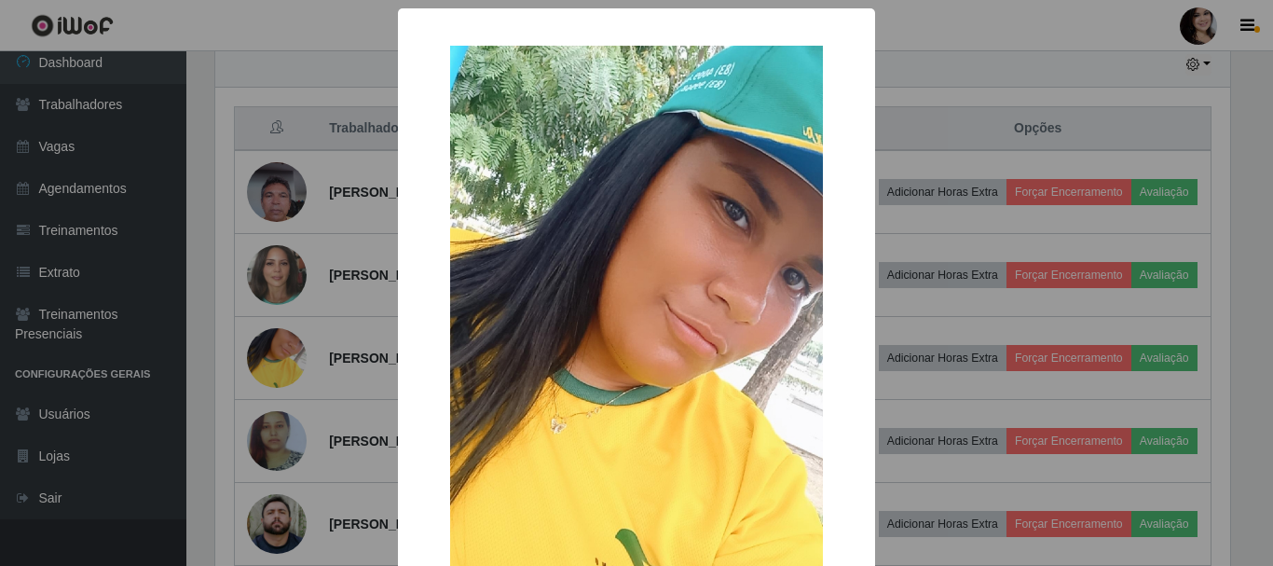
click at [293, 455] on div "× OK Cancel" at bounding box center [636, 283] width 1273 height 566
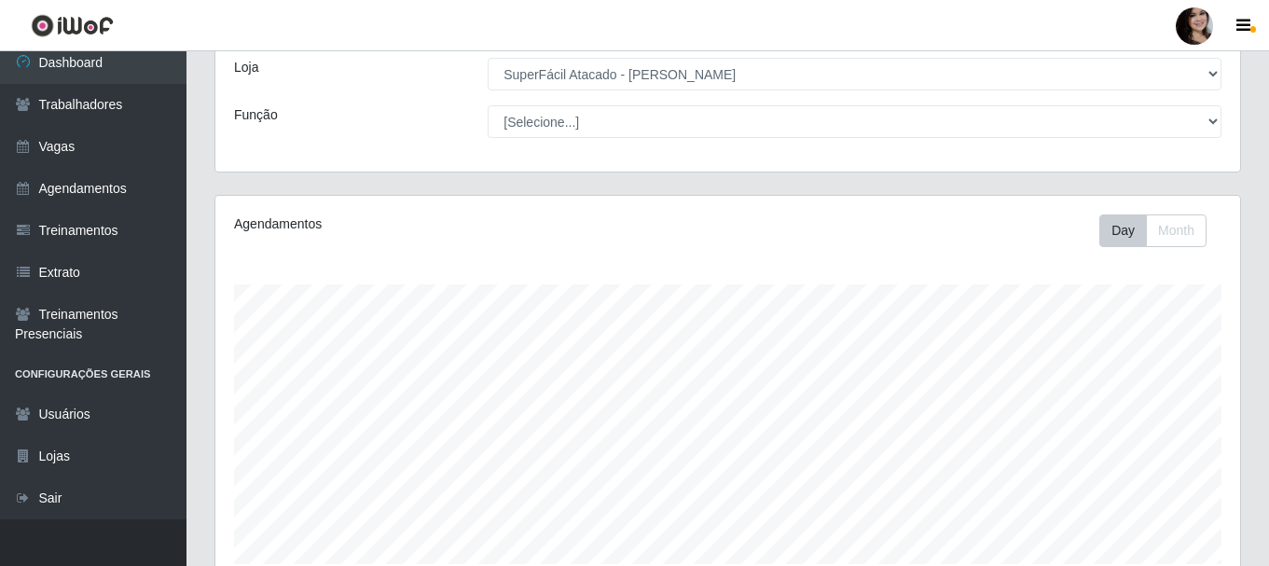
scroll to position [0, 0]
